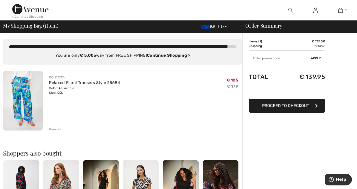
click at [17, 91] on img at bounding box center [23, 101] width 40 height 60
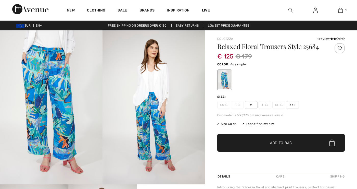
checkbox input "true"
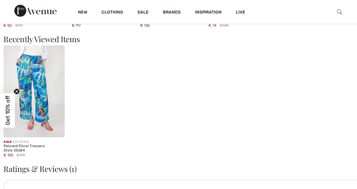
scroll to position [503, 0]
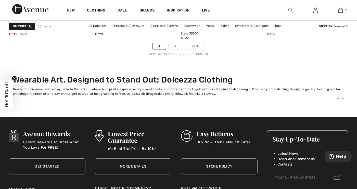
click at [180, 48] on link "2" at bounding box center [176, 46] width 14 height 7
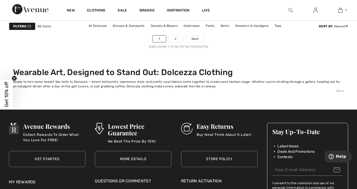
scroll to position [2386, 0]
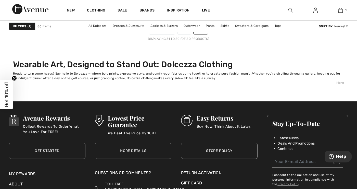
scroll to position [1591, 0]
